Goal: Check status

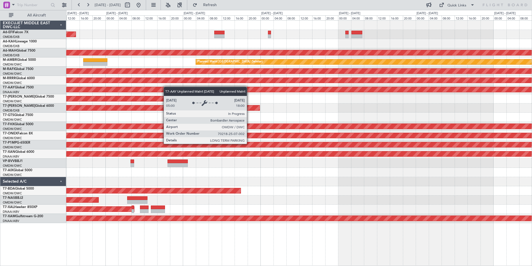
click at [166, 87] on div "AOG Maint Dubai (Dubai Intl) Planned Maint Dubai (Dubai Intl) Planned Maint Sin…" at bounding box center [299, 122] width 466 height 202
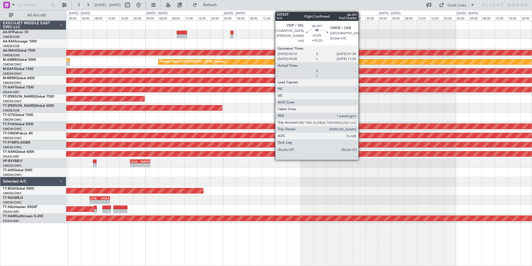
click at [361, 44] on div "AOG Maint Dubai (Dubai Intl) Planned Maint Dubai (Dubai Intl) Planned Maint Sin…" at bounding box center [299, 122] width 466 height 202
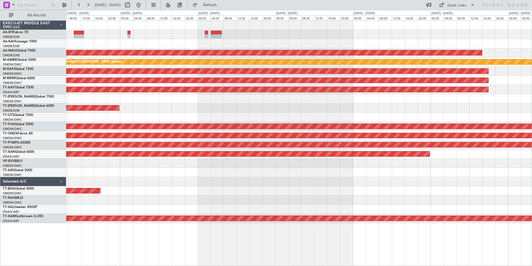
click at [248, 49] on div "Planned Maint Dubai (Dubai Intl) Planned Maint Singapore (Seletar) - - OMDW 17:…" at bounding box center [299, 122] width 466 height 202
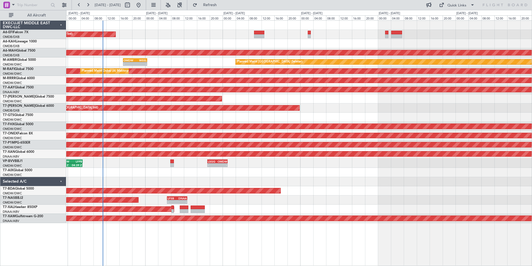
click at [338, 96] on div "AOG Maint Dubai (Dubai Intl) 10:43 Z 17:36 Z EGGW 10:20 Z OMDB 17:15 Z Planned …" at bounding box center [299, 122] width 466 height 202
